Goal: Check status: Check status

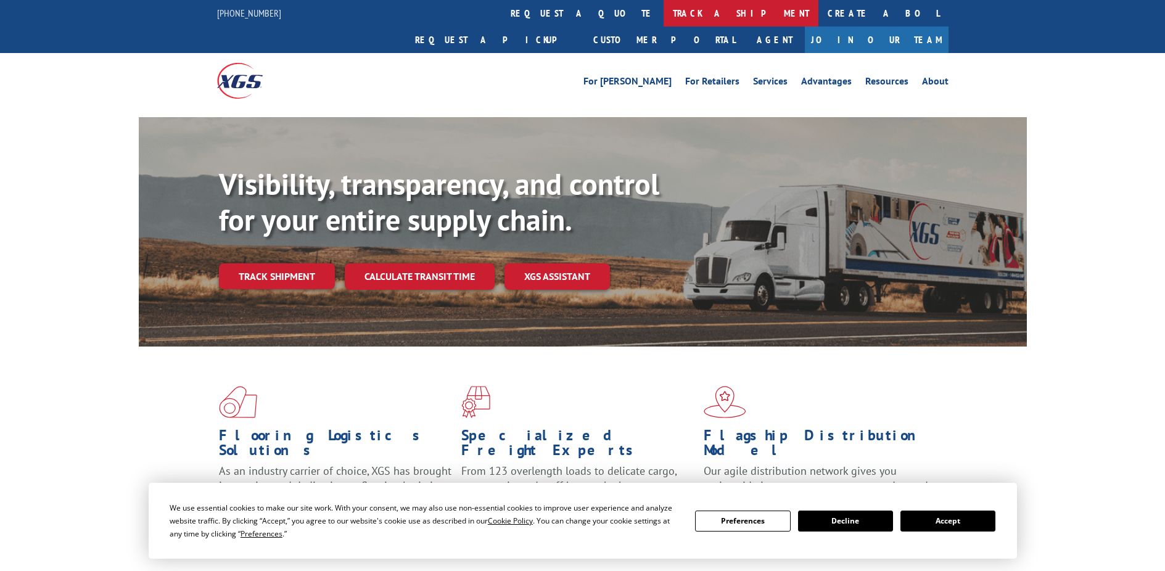
click at [664, 18] on link "track a shipment" at bounding box center [741, 13] width 155 height 27
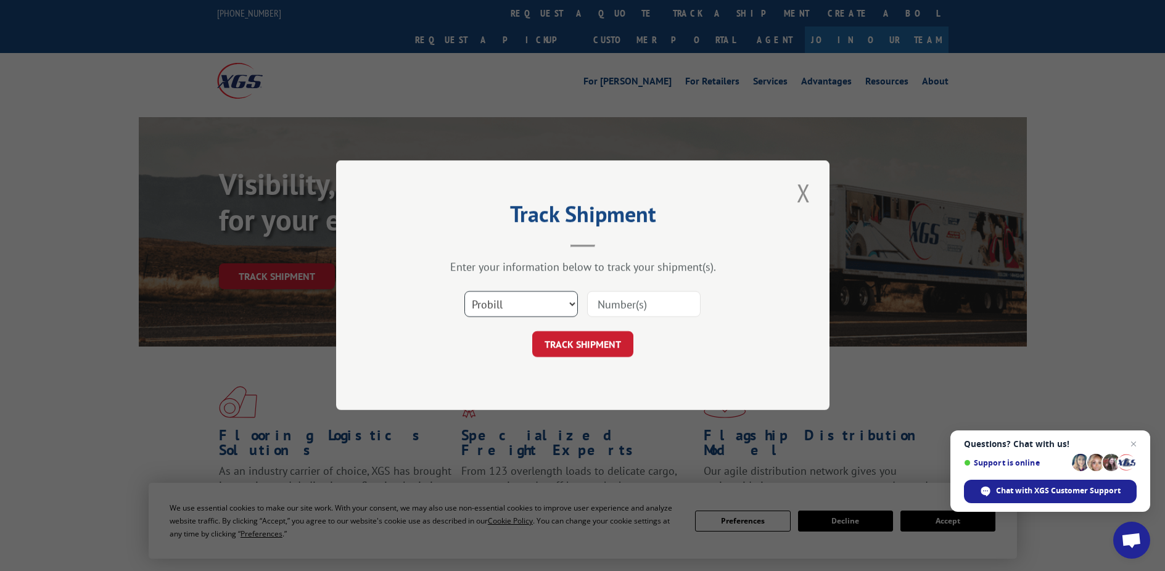
click at [531, 308] on select "Select category... Probill BOL PO" at bounding box center [522, 305] width 114 height 26
select select "bol"
click at [465, 292] on select "Select category... Probill BOL PO" at bounding box center [522, 305] width 114 height 26
paste input "5954003"
type input "5954003"
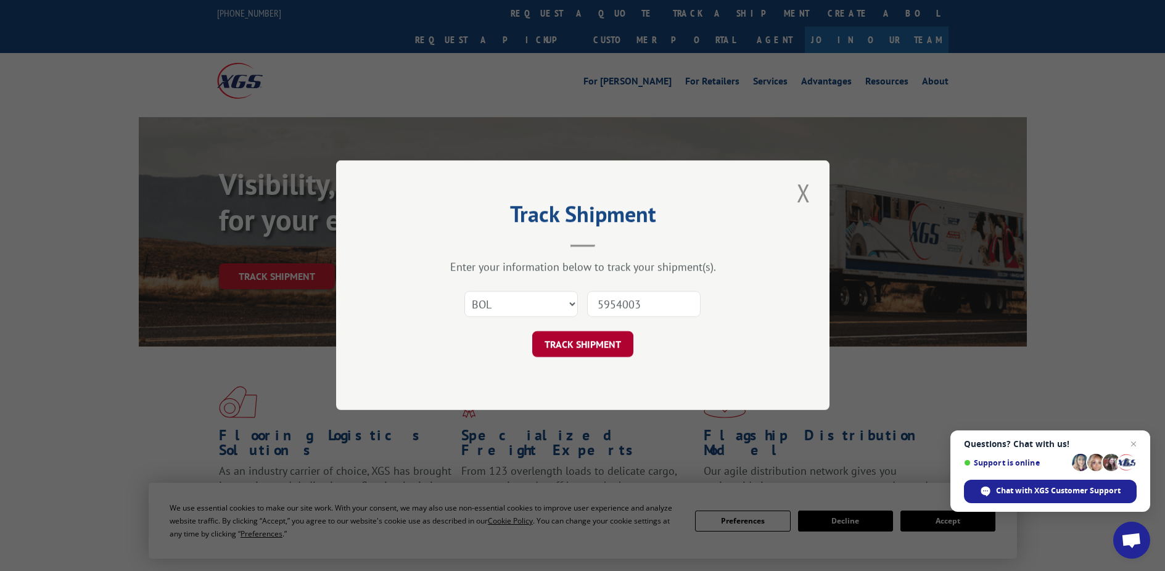
click at [561, 340] on button "TRACK SHIPMENT" at bounding box center [582, 345] width 101 height 26
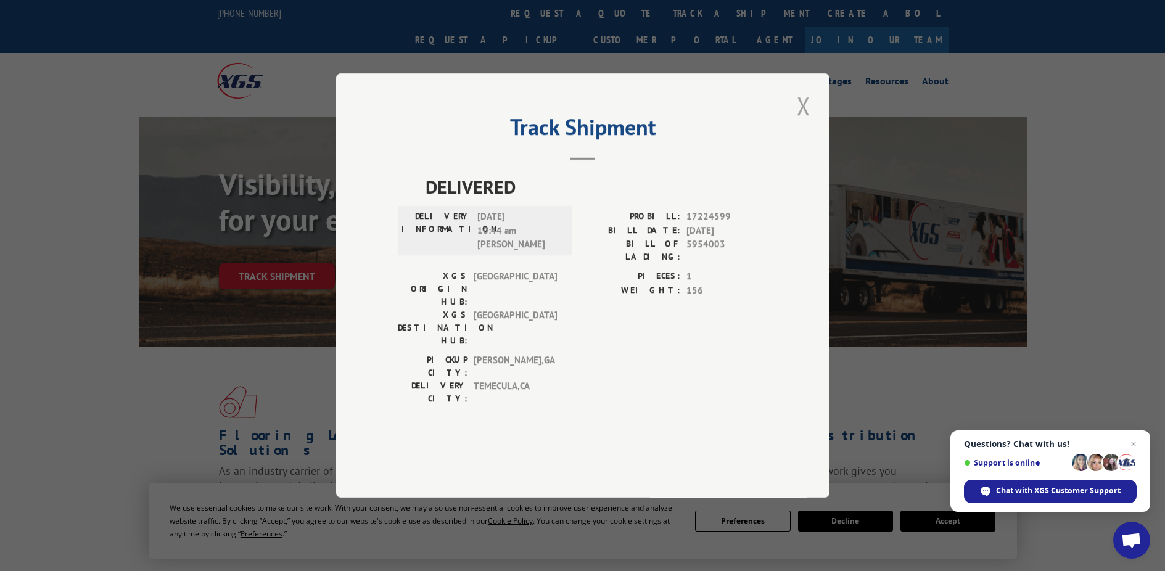
click at [811, 123] on button "Close modal" at bounding box center [803, 106] width 21 height 34
